Goal: Book appointment/travel/reservation

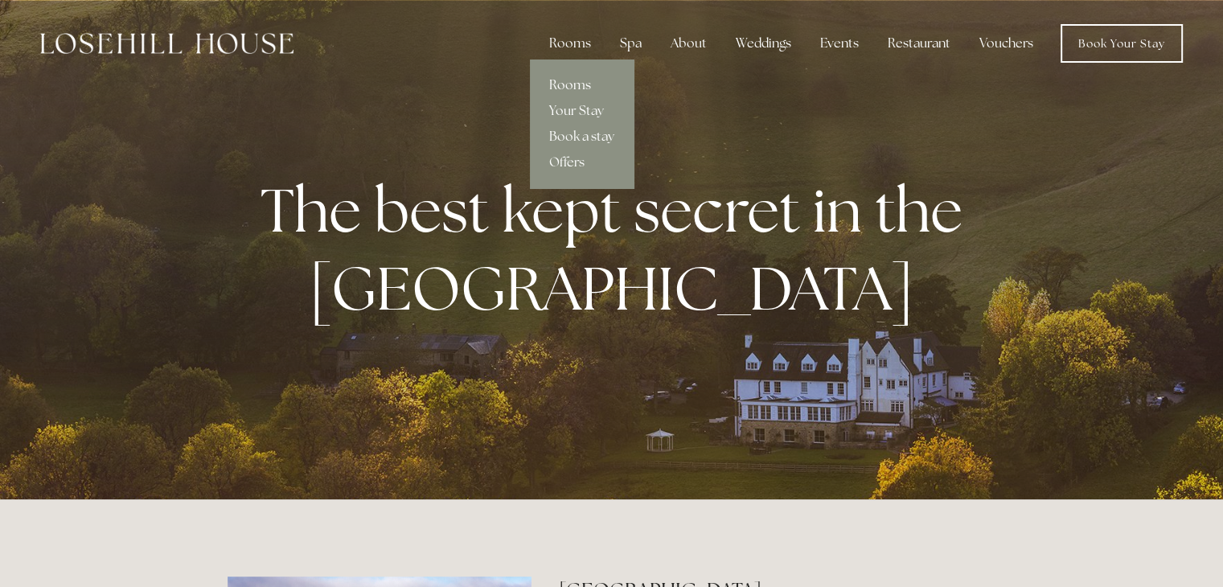
click at [566, 81] on link "Rooms" at bounding box center [582, 85] width 104 height 26
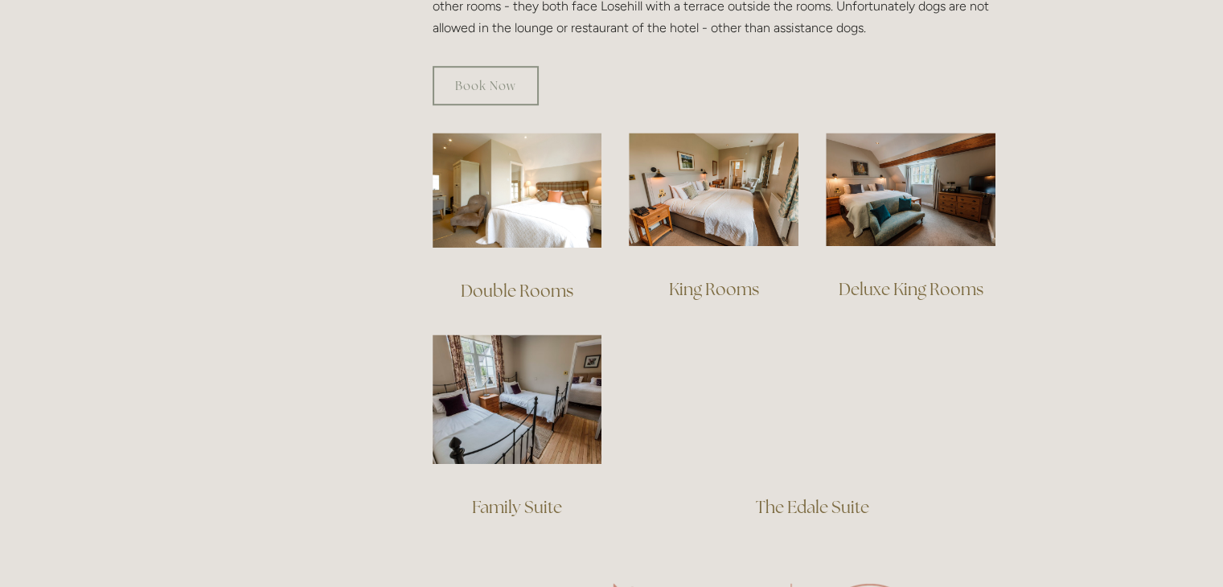
scroll to position [1045, 0]
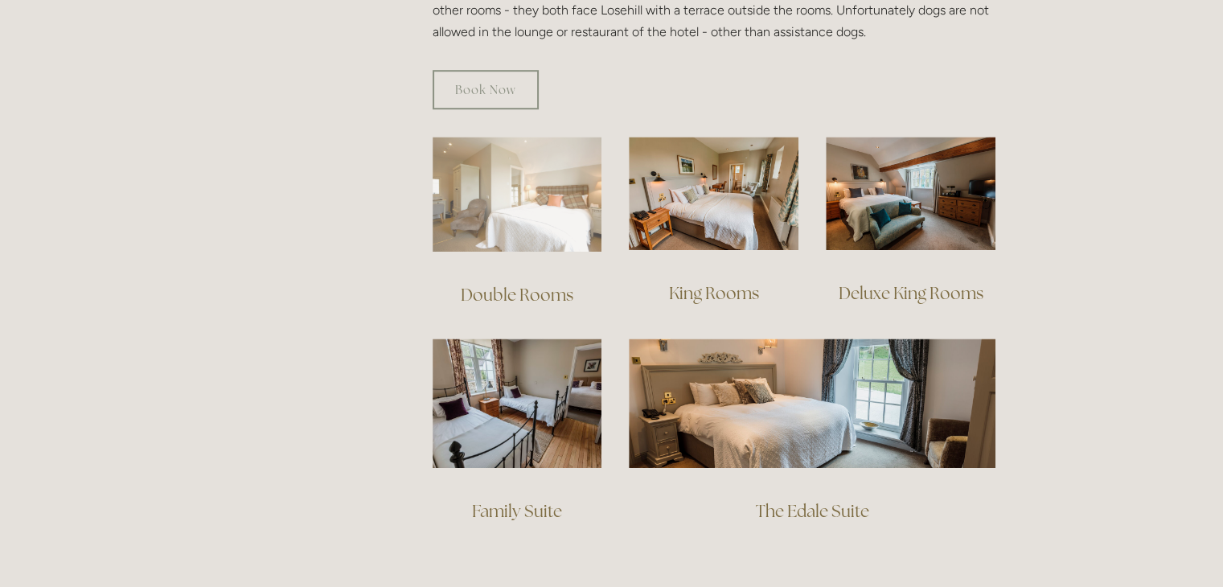
click at [536, 174] on img at bounding box center [518, 194] width 170 height 115
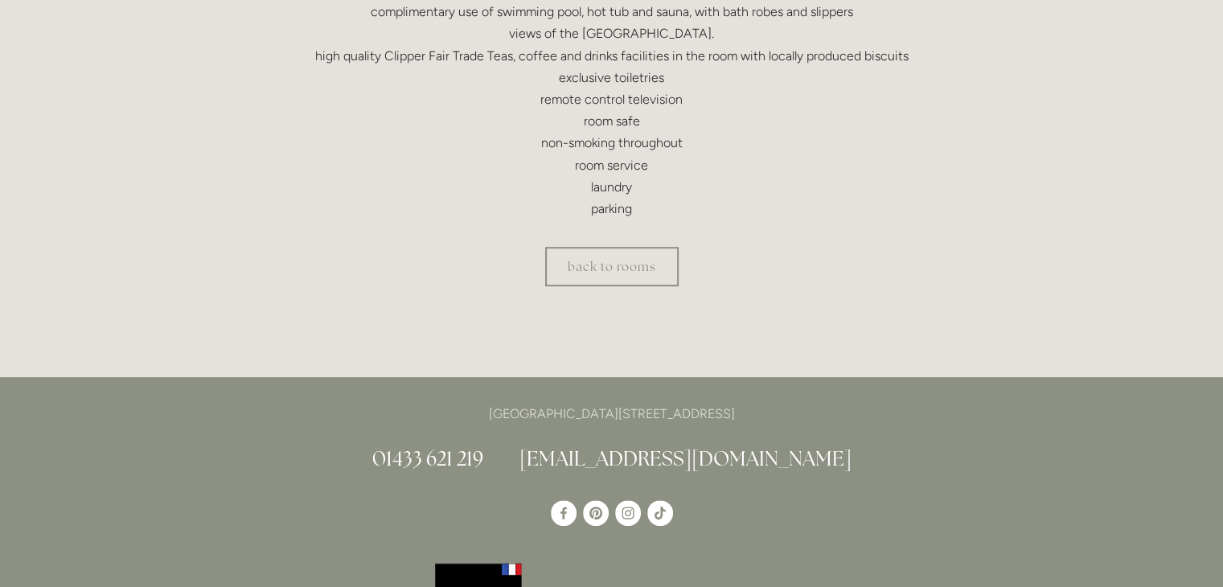
scroll to position [643, 0]
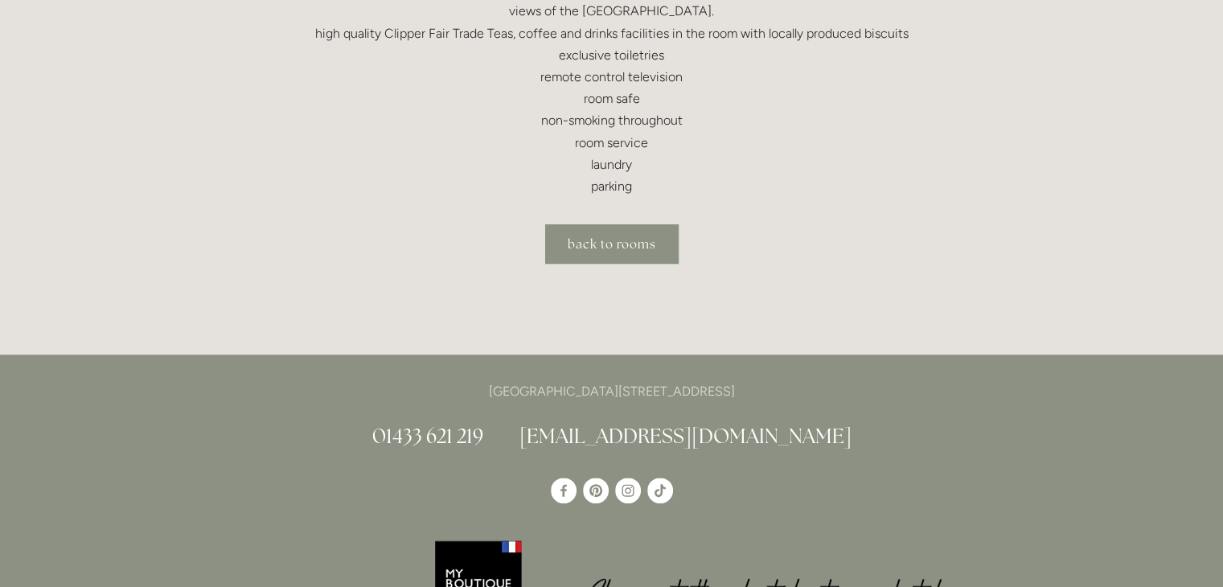
click at [610, 238] on link "back to rooms" at bounding box center [611, 243] width 133 height 39
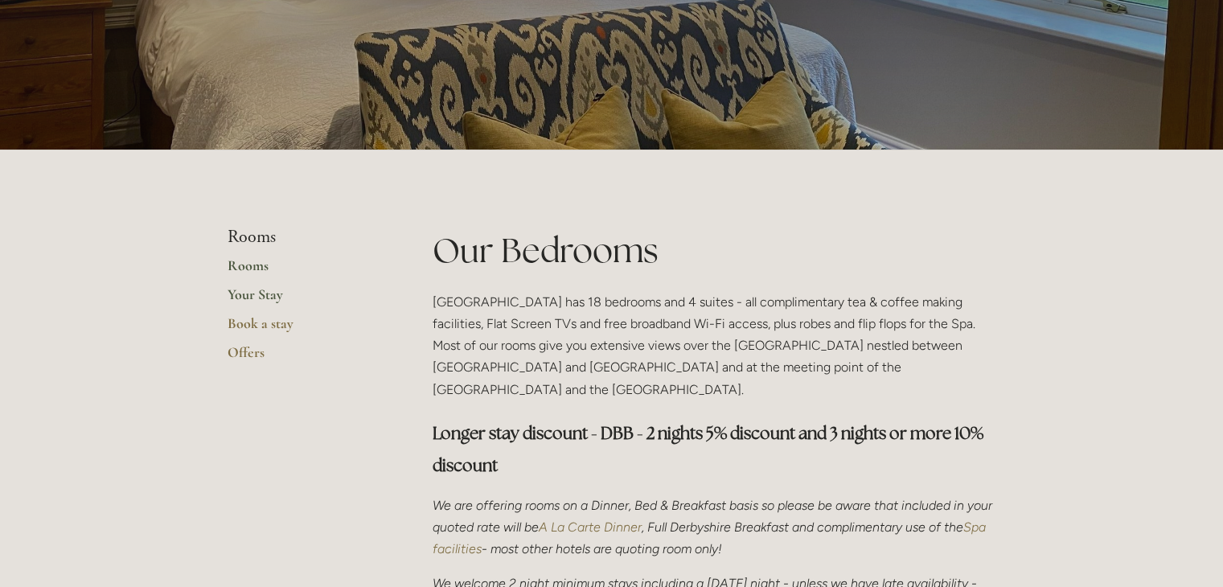
scroll to position [161, 0]
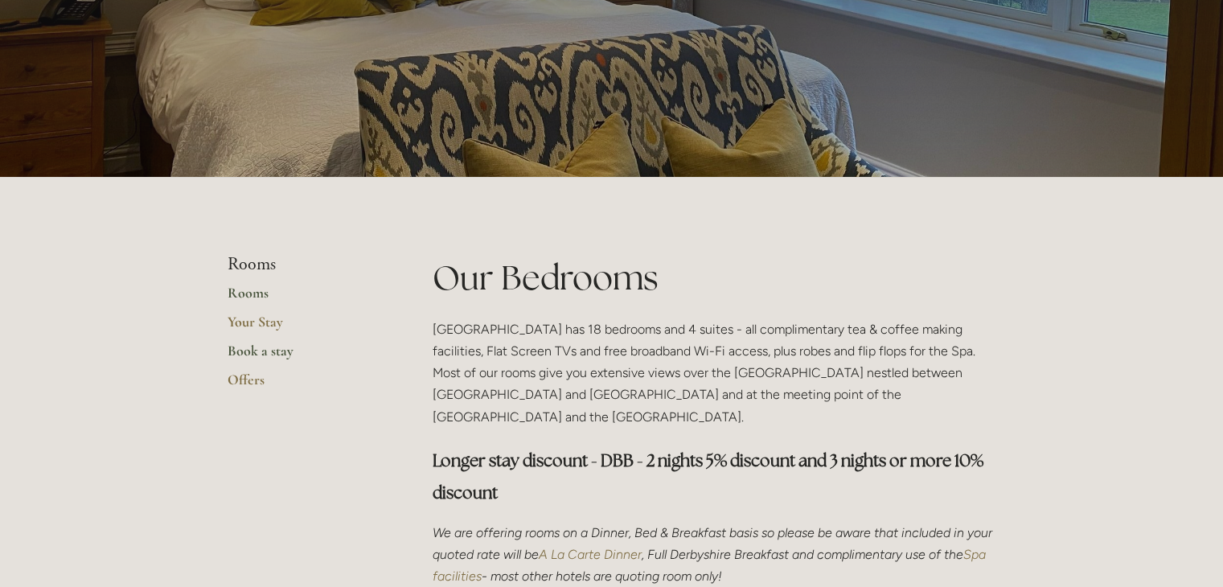
click at [229, 350] on link "Book a stay" at bounding box center [305, 356] width 154 height 29
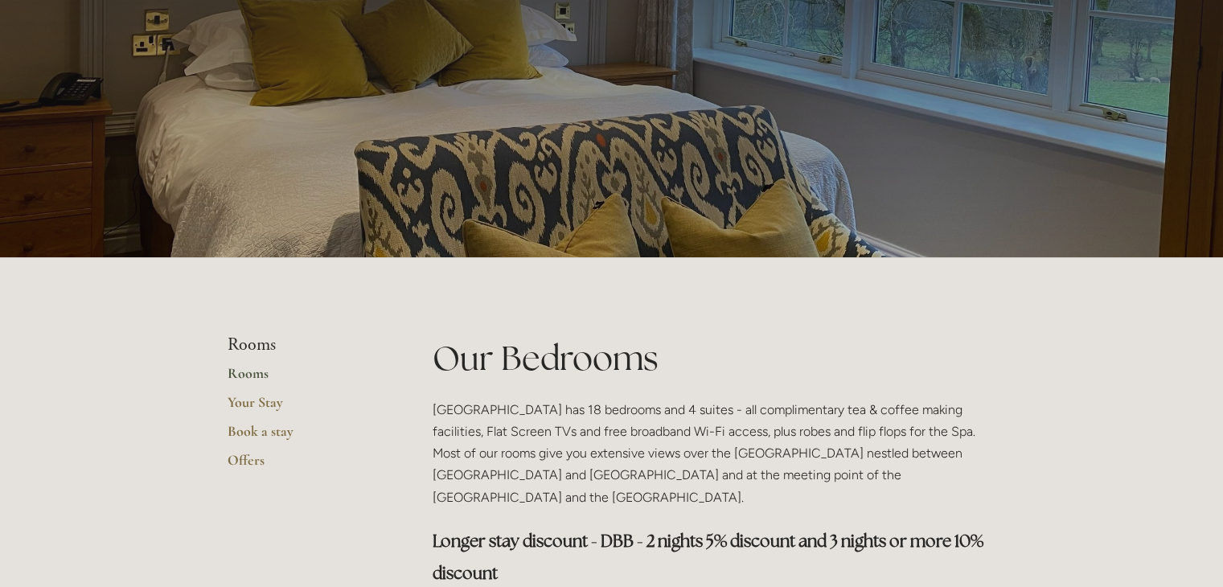
scroll to position [0, 0]
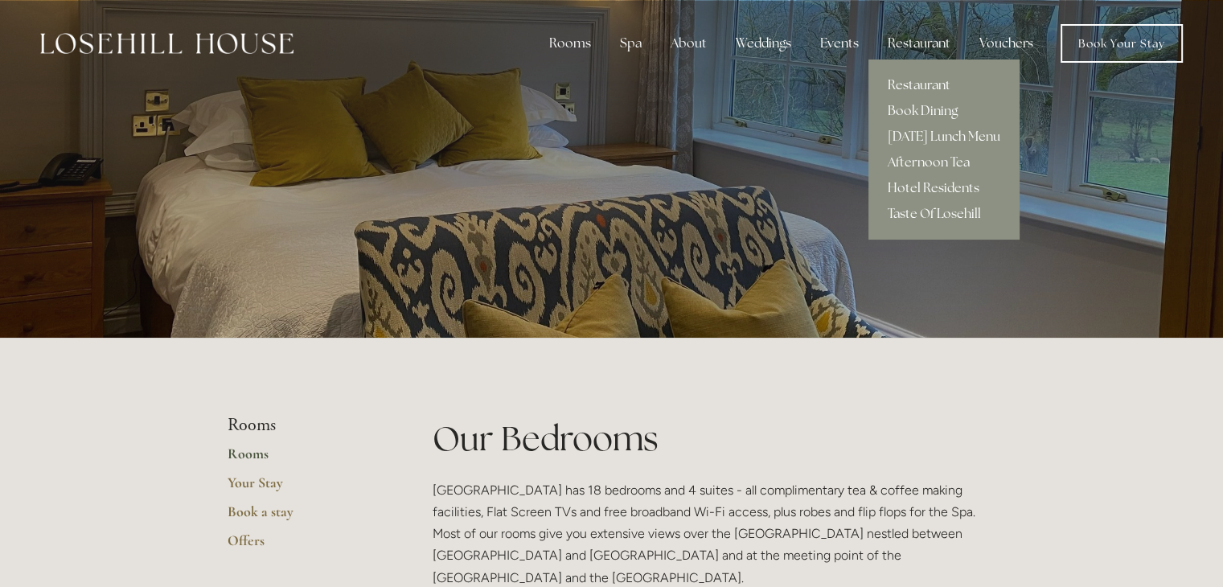
click at [928, 84] on link "Restaurant" at bounding box center [943, 85] width 151 height 26
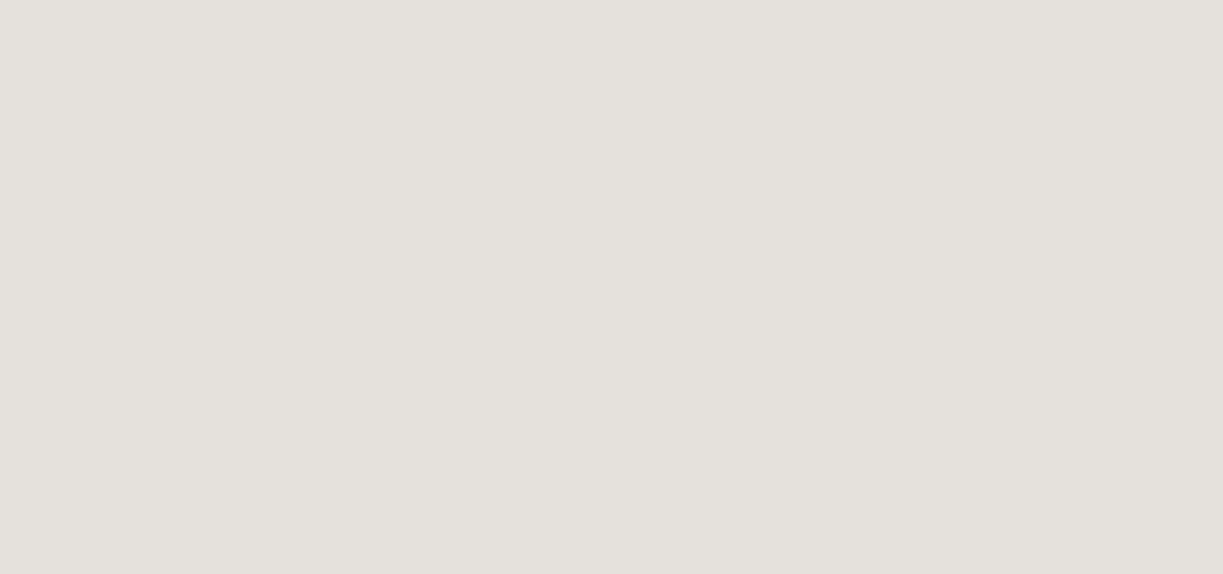
scroll to position [408, 0]
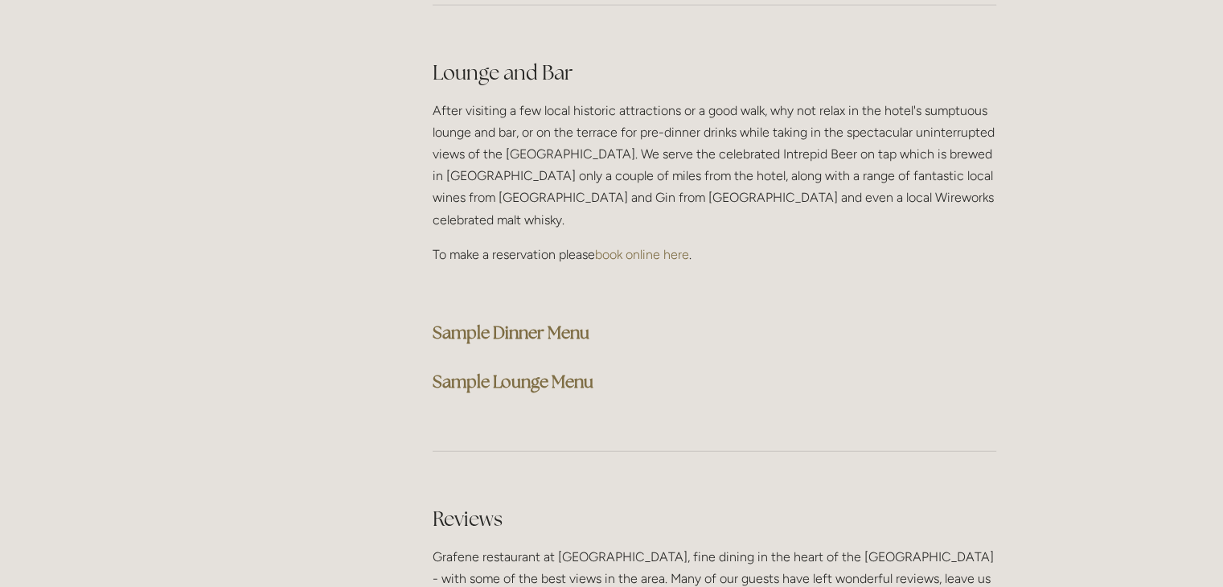
scroll to position [4181, 0]
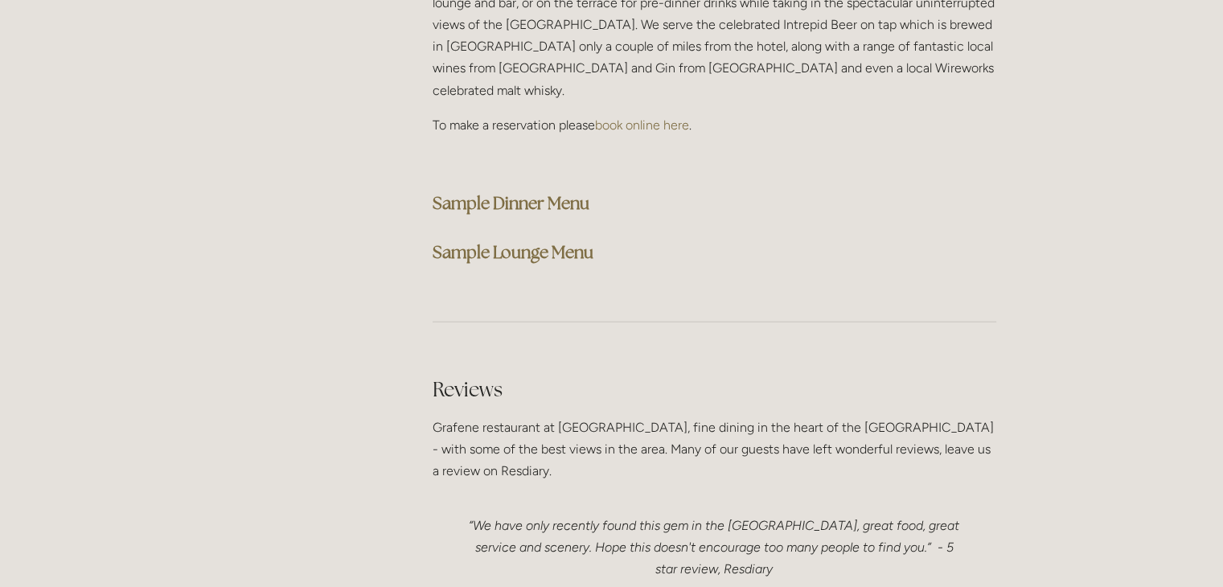
click at [482, 192] on strong "Sample Dinner Menu" at bounding box center [511, 203] width 157 height 22
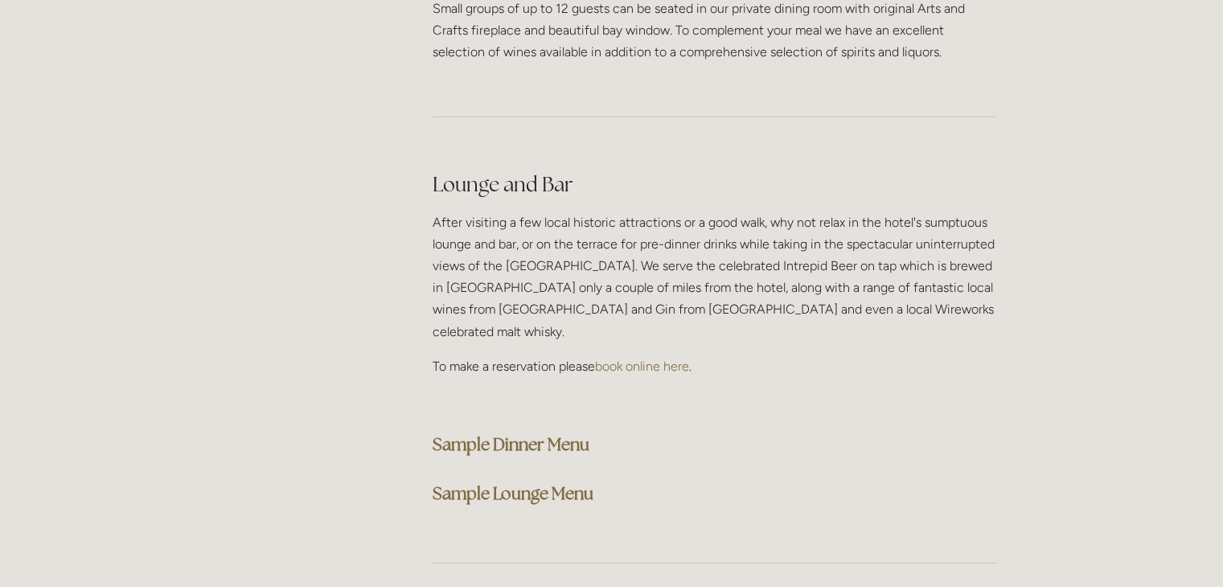
scroll to position [4101, 0]
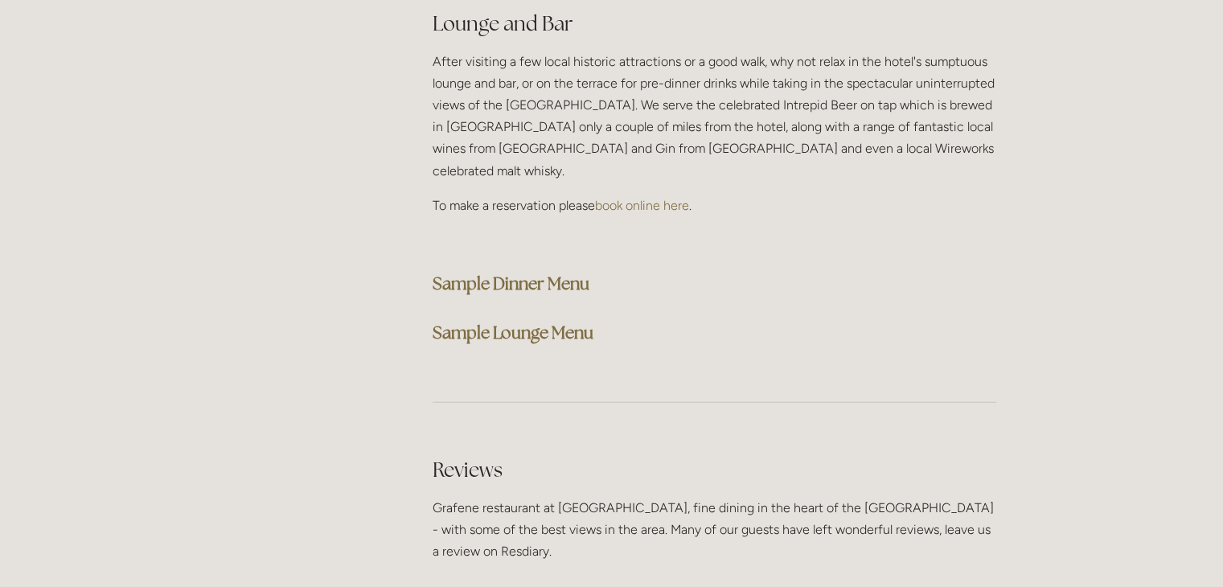
click at [502, 273] on strong "Sample Dinner Menu" at bounding box center [511, 284] width 157 height 22
